Goal: Information Seeking & Learning: Understand process/instructions

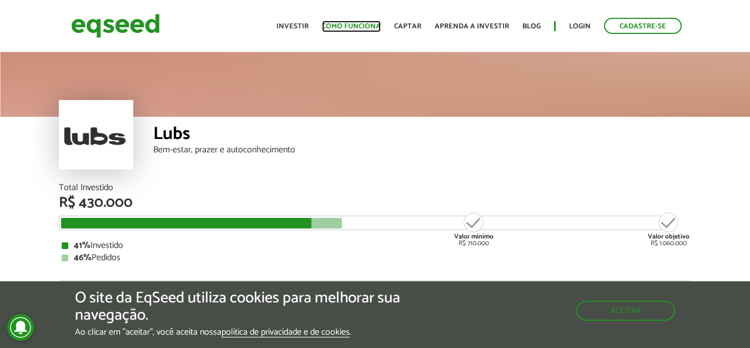
click at [345, 23] on link "Como funciona" at bounding box center [351, 26] width 59 height 7
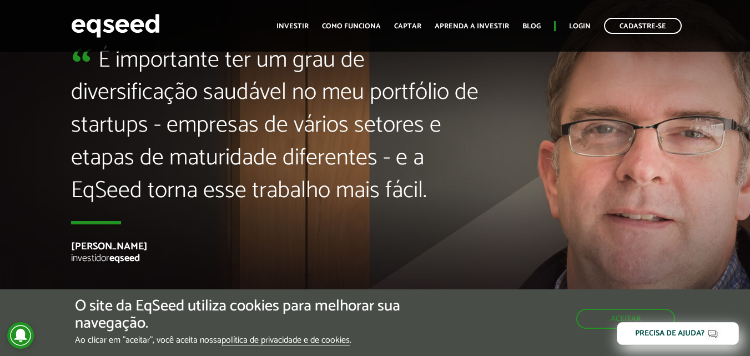
scroll to position [2665, 0]
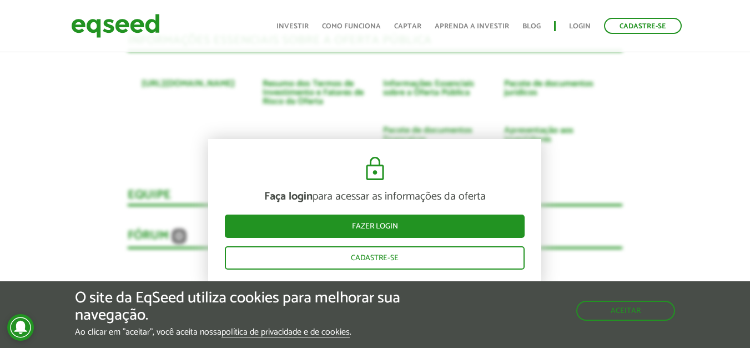
scroll to position [2110, 0]
